Goal: Task Accomplishment & Management: Use online tool/utility

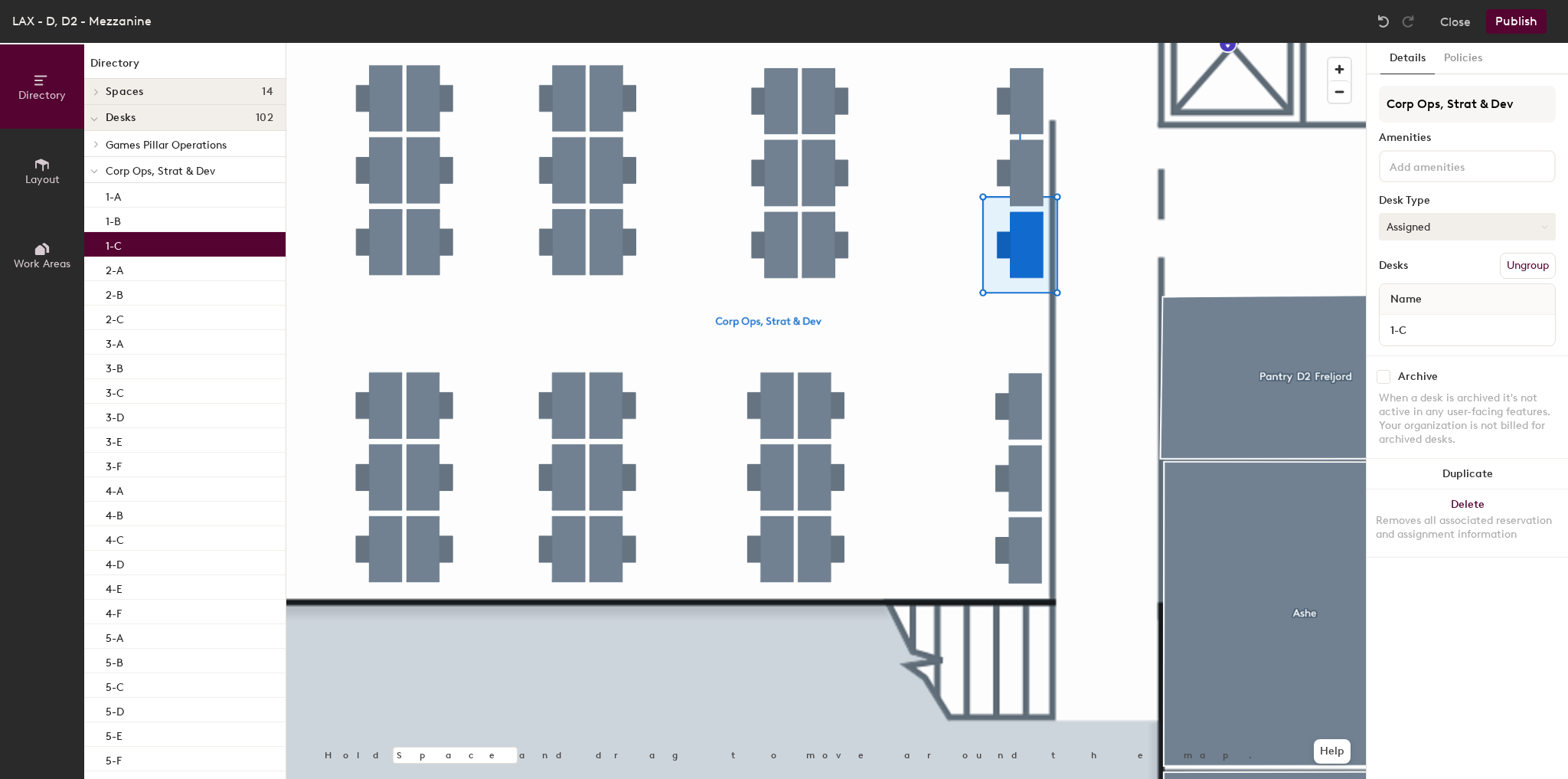
click at [1457, 233] on button "Assigned" at bounding box center [1467, 226] width 177 height 27
click at [1420, 296] on div "Hot" at bounding box center [1456, 297] width 153 height 23
click at [1430, 329] on input "1-C" at bounding box center [1466, 330] width 169 height 21
type input "1-C : Drop-In Shared Desk"
click at [1493, 27] on button "Publish" at bounding box center [1516, 21] width 60 height 25
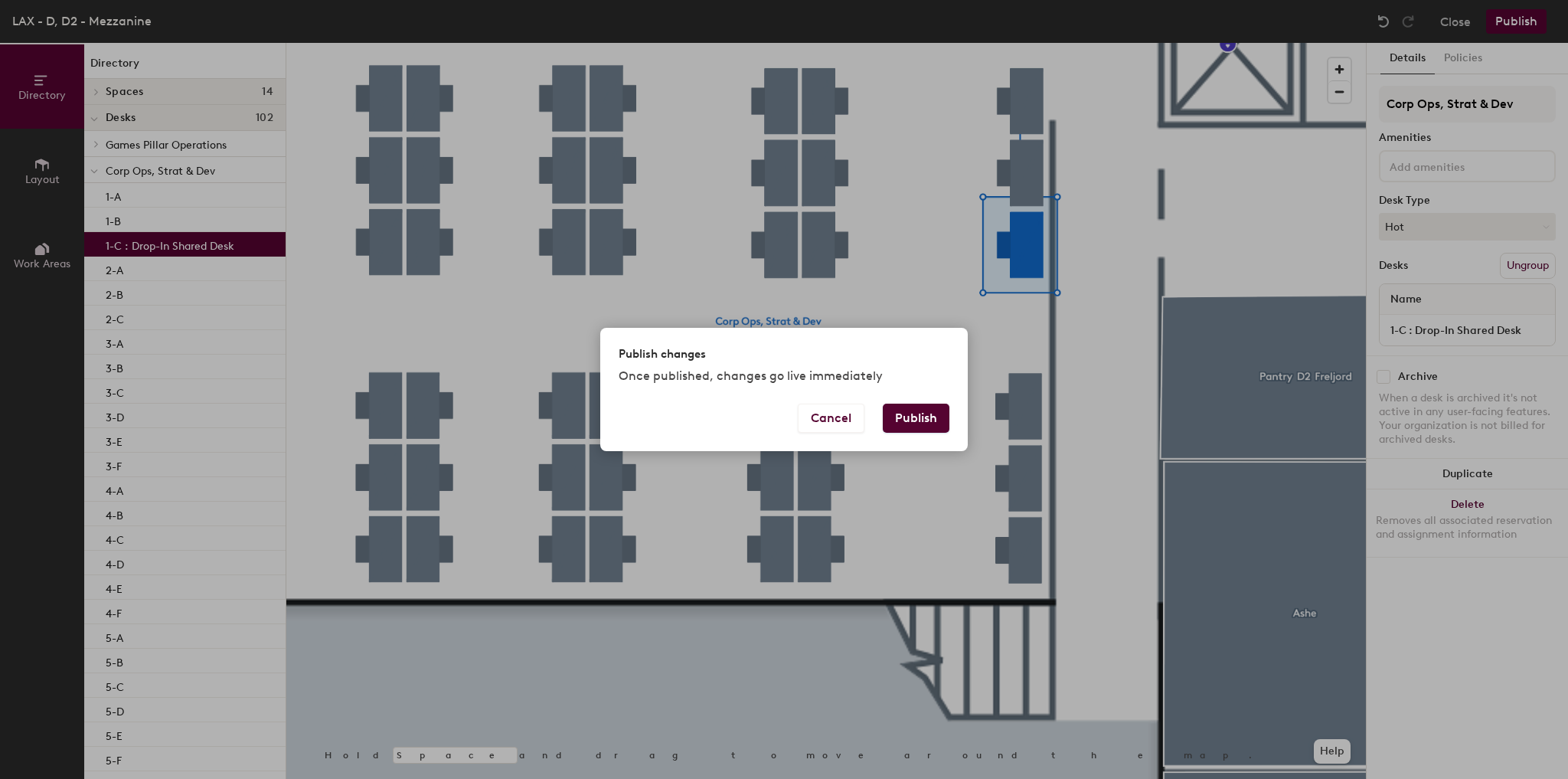
click at [925, 415] on button "Publish" at bounding box center [916, 417] width 66 height 29
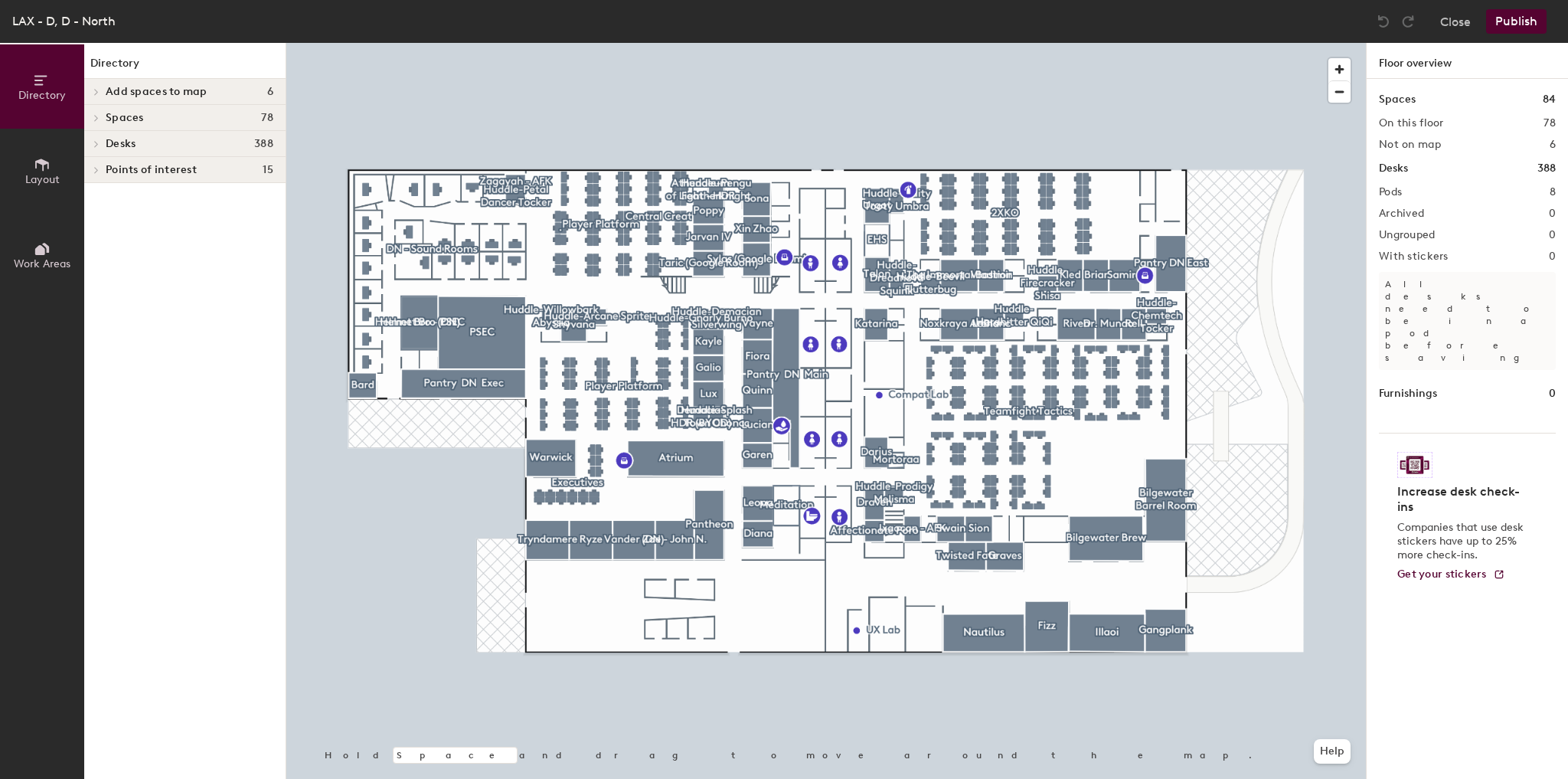
click at [374, 43] on div at bounding box center [826, 43] width 1079 height 0
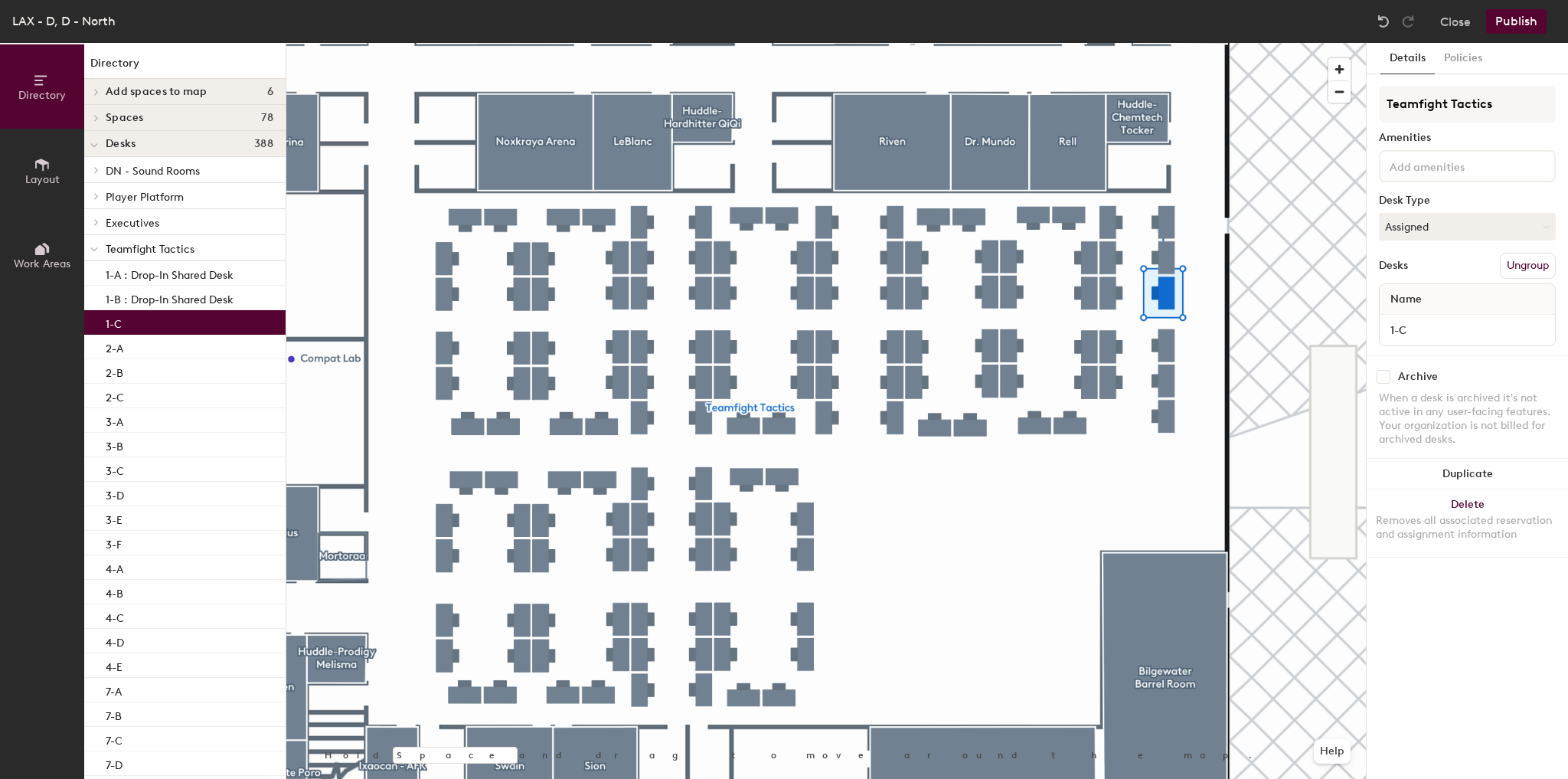
click at [1188, 43] on div at bounding box center [826, 43] width 1079 height 0
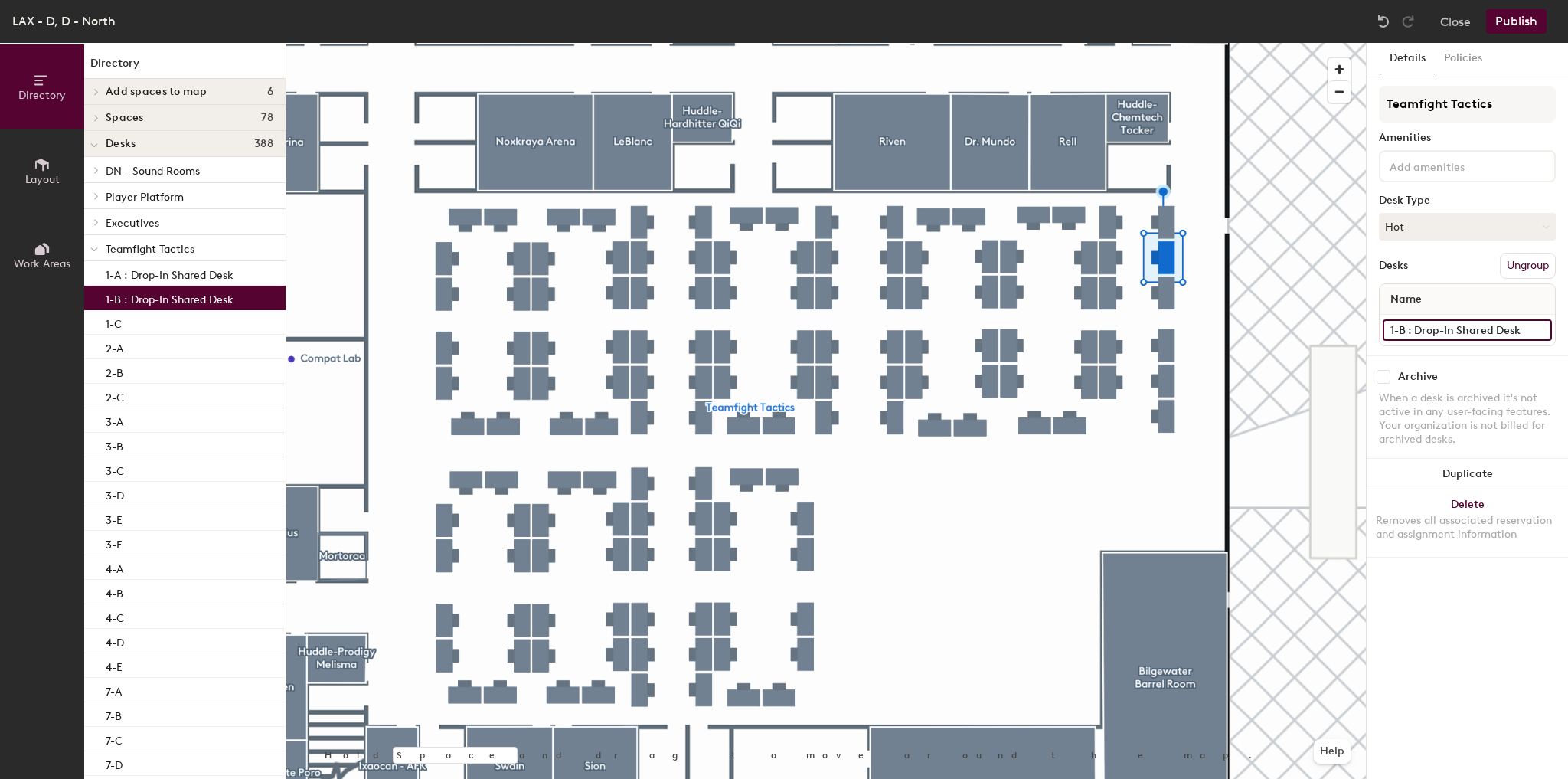
click at [1435, 328] on input "1-B : Drop-In Shared Desk" at bounding box center [1466, 330] width 169 height 21
type input "1-B"
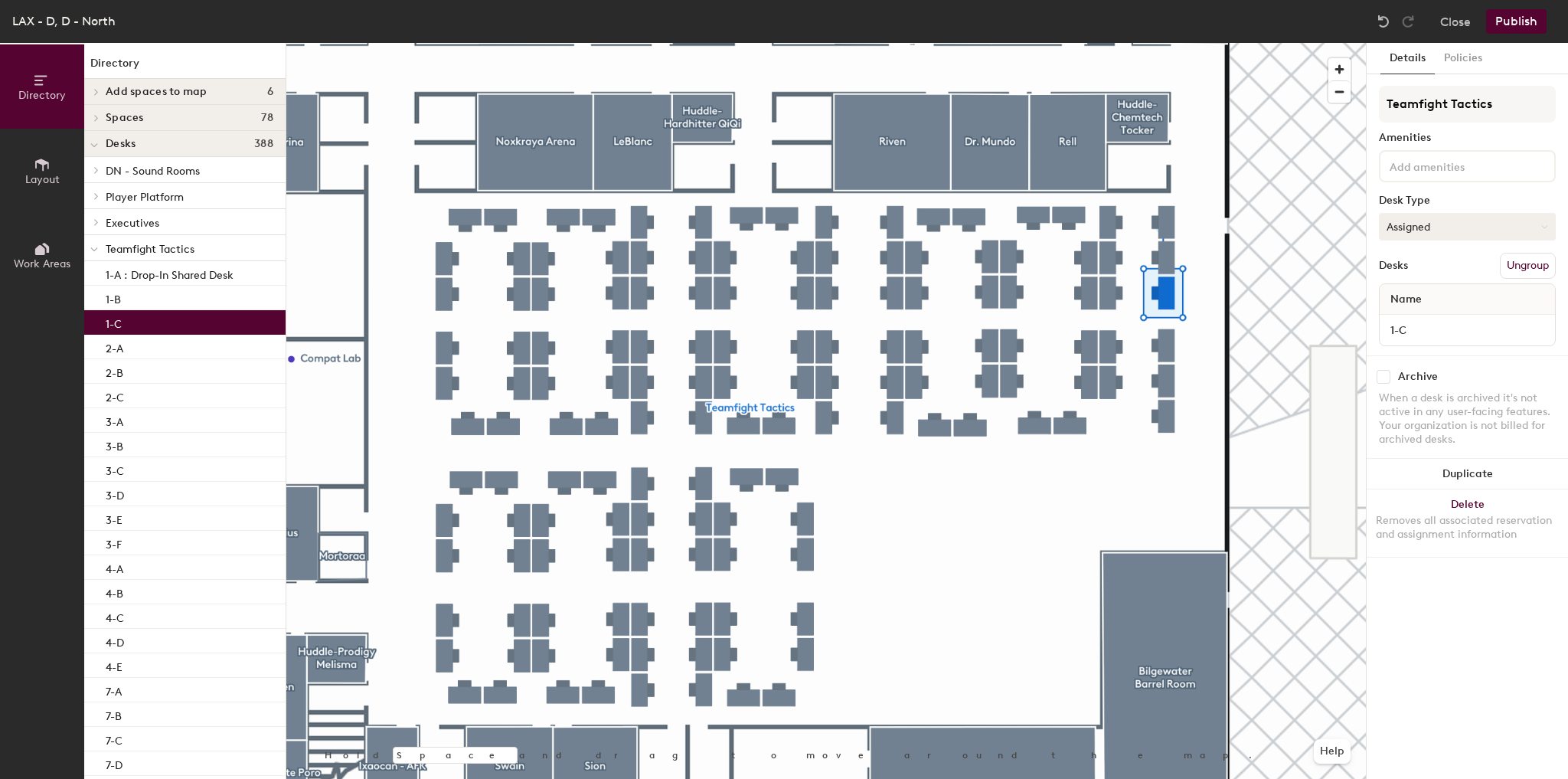
click at [1501, 228] on button "Assigned" at bounding box center [1467, 226] width 177 height 27
click at [1409, 294] on div "Hot" at bounding box center [1456, 297] width 153 height 23
click at [1421, 236] on button "Hot" at bounding box center [1467, 226] width 177 height 27
click at [1420, 270] on div "Assigned" at bounding box center [1456, 274] width 153 height 23
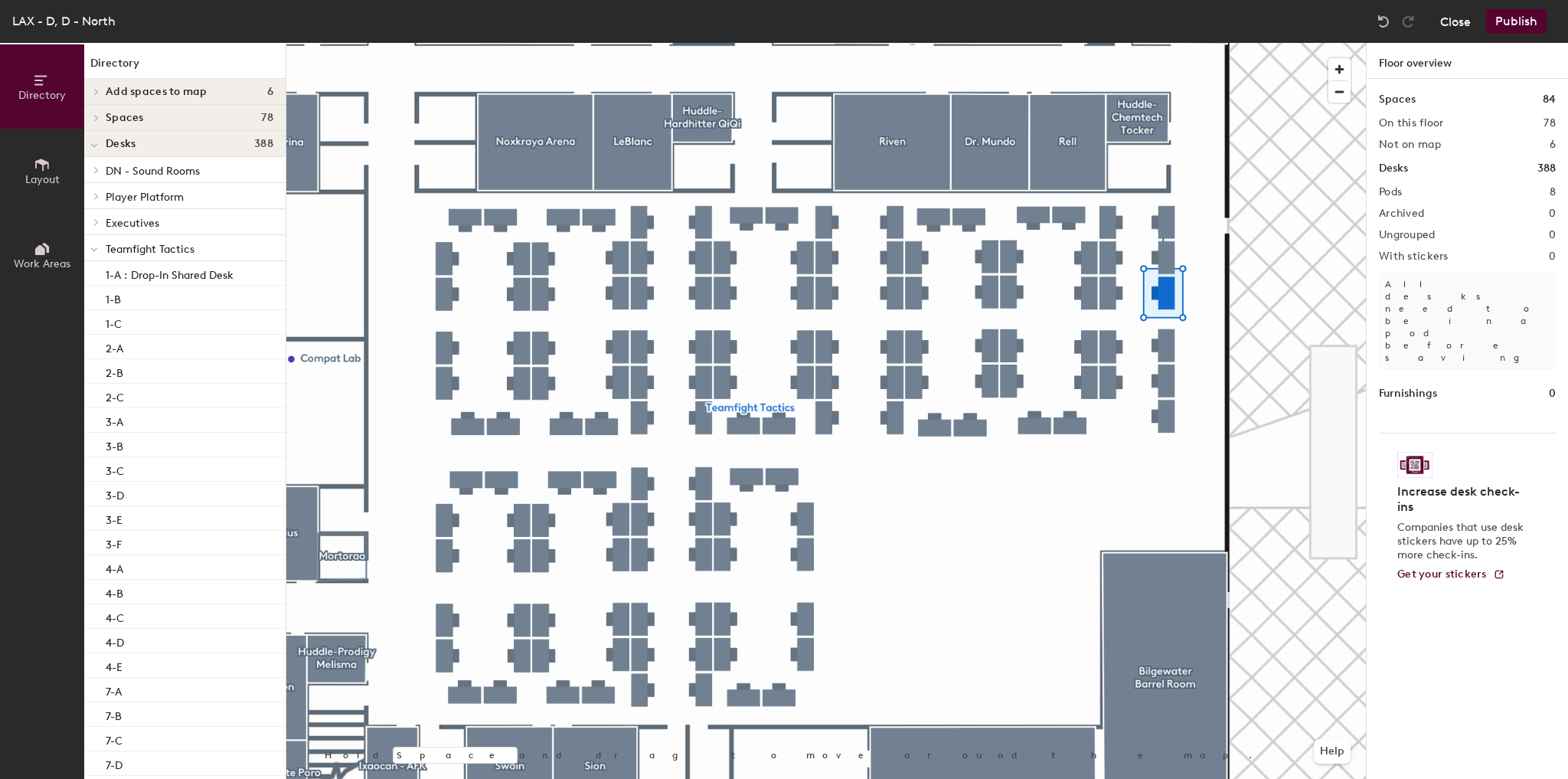
click at [1457, 31] on button "Close" at bounding box center [1455, 21] width 31 height 25
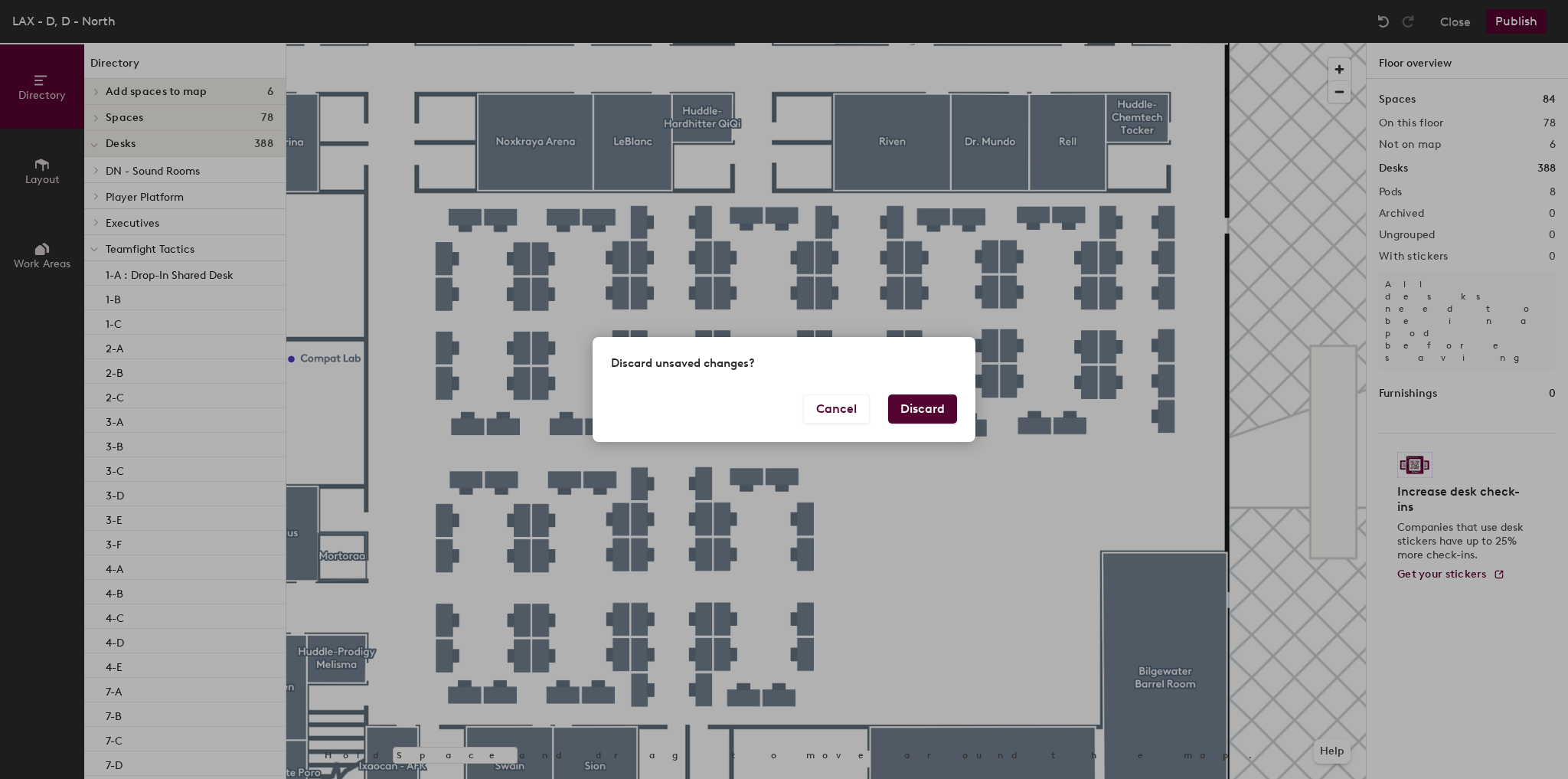
click at [928, 416] on button "Discard" at bounding box center [923, 409] width 69 height 29
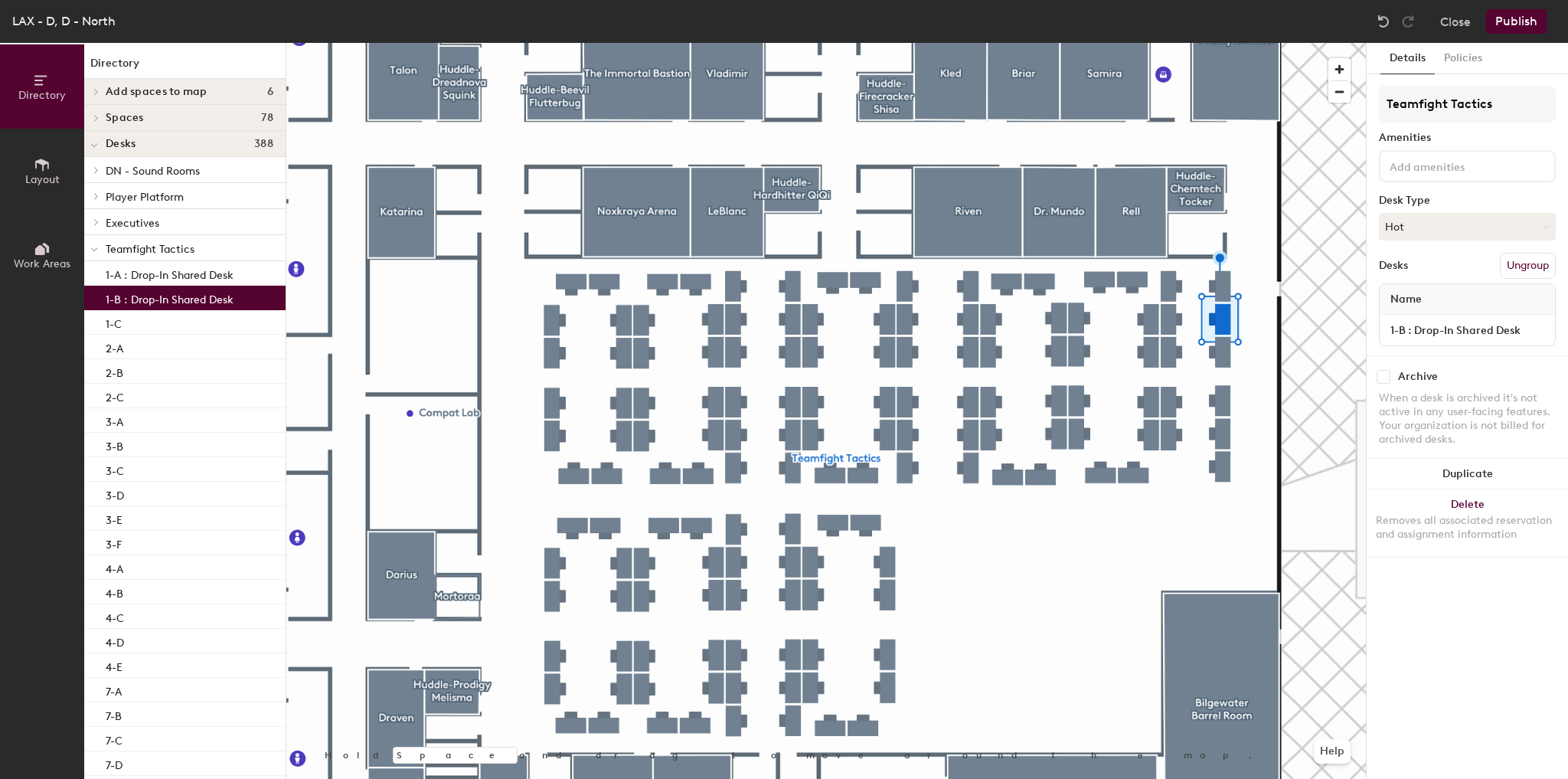
click at [1262, 43] on div at bounding box center [826, 43] width 1079 height 0
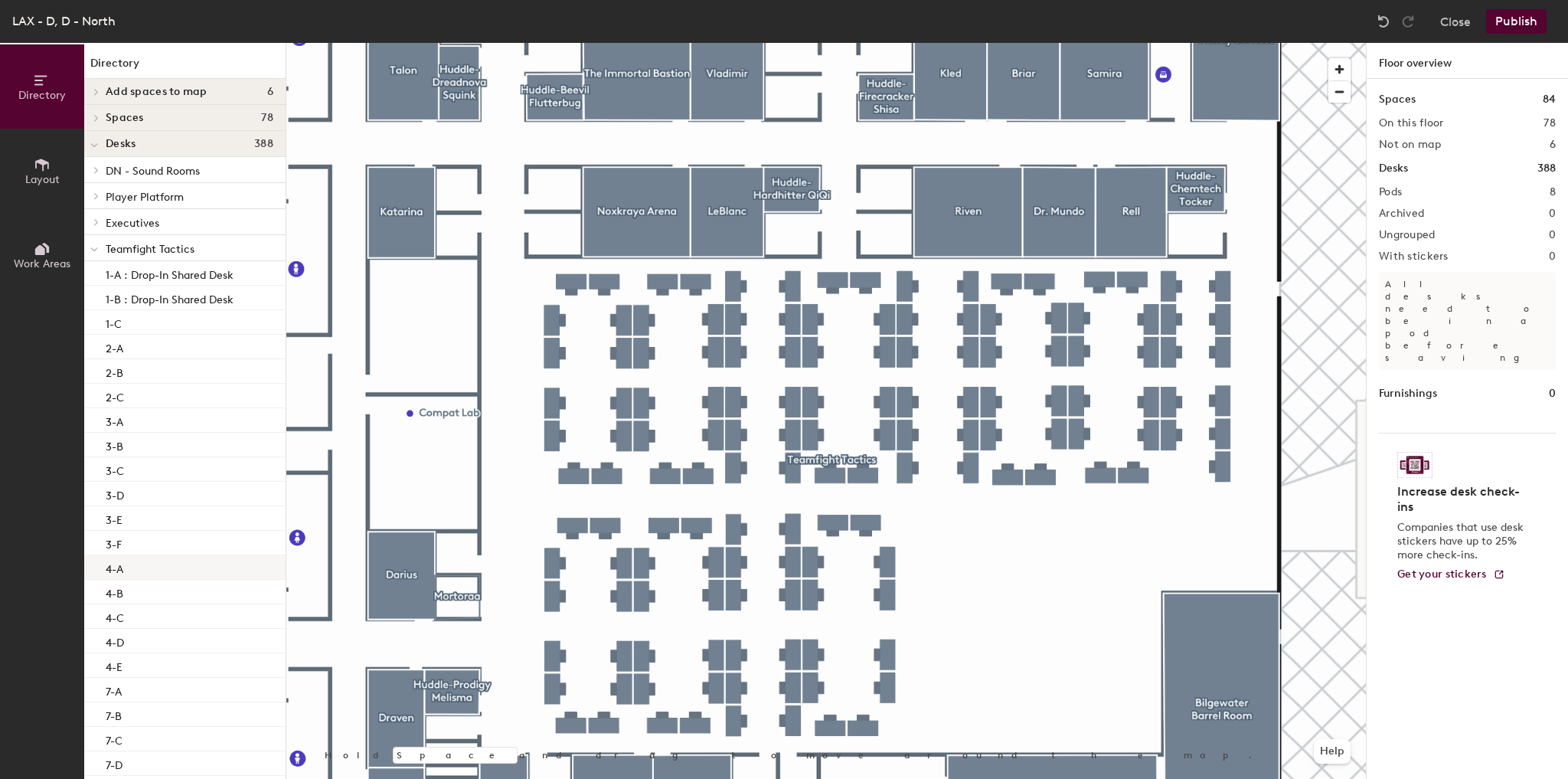
click at [937, 43] on div at bounding box center [826, 43] width 1079 height 0
click at [1453, 18] on button "Close" at bounding box center [1455, 21] width 31 height 25
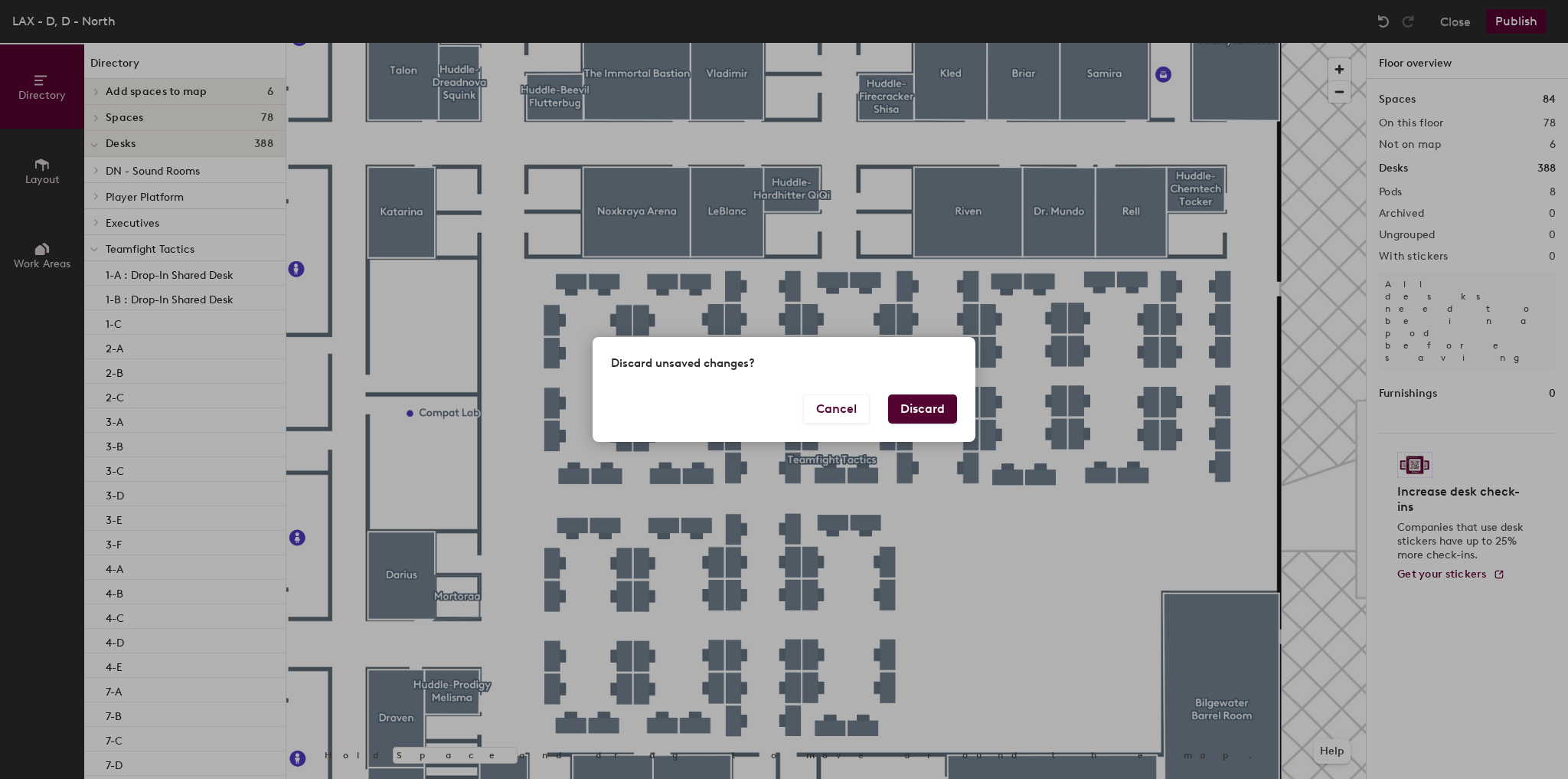
click at [918, 403] on button "Discard" at bounding box center [923, 409] width 69 height 29
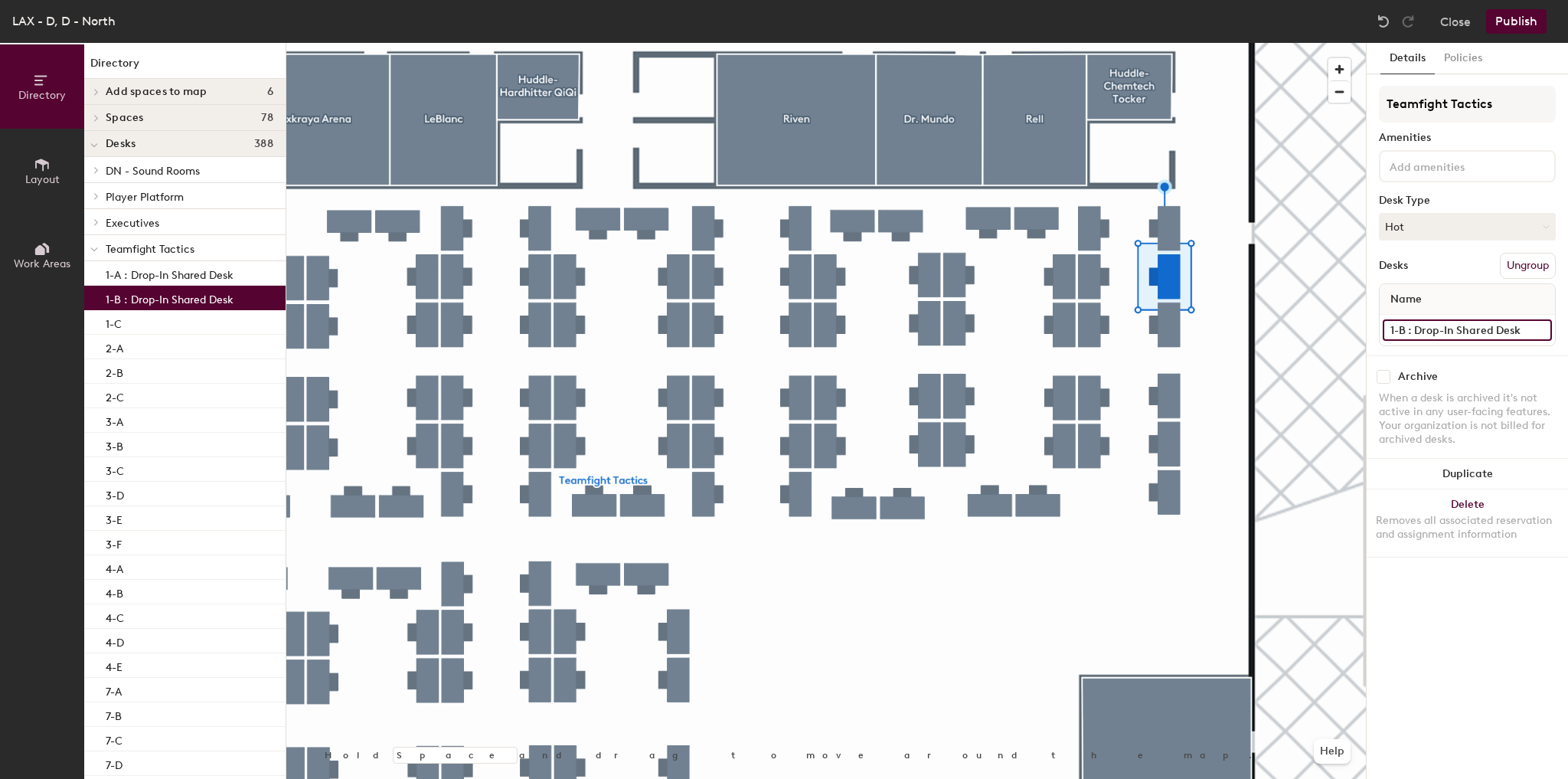
click at [1513, 328] on input "1-B : Drop-In Shared Desk" at bounding box center [1466, 330] width 169 height 21
type input "1-B"
click at [1446, 226] on button "Hot" at bounding box center [1467, 226] width 177 height 27
click at [1416, 278] on div "Assigned" at bounding box center [1456, 274] width 153 height 23
click at [1514, 21] on button "Publish" at bounding box center [1516, 21] width 60 height 25
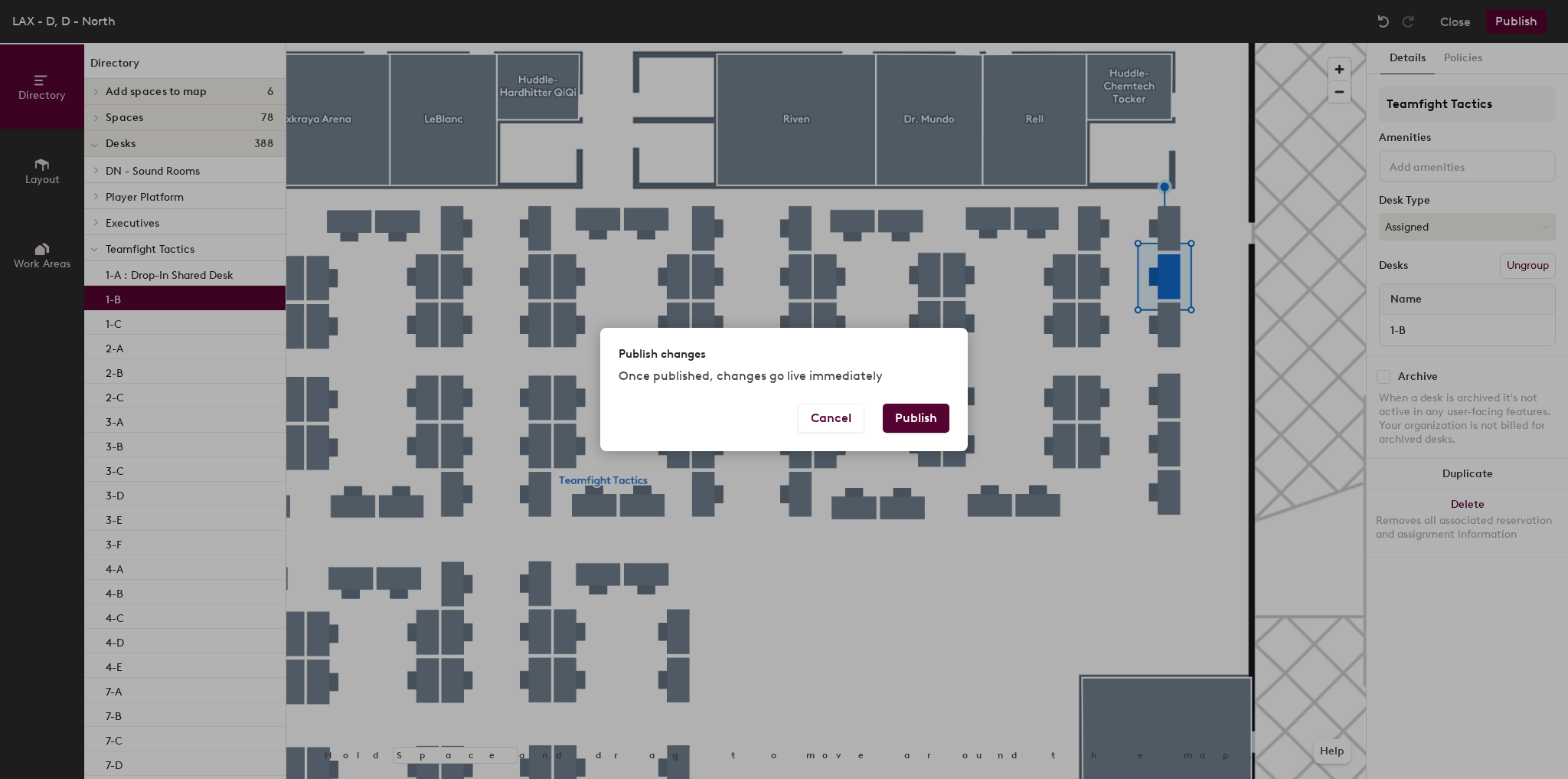
click at [899, 420] on button "Publish" at bounding box center [916, 417] width 66 height 29
